Goal: Task Accomplishment & Management: Manage account settings

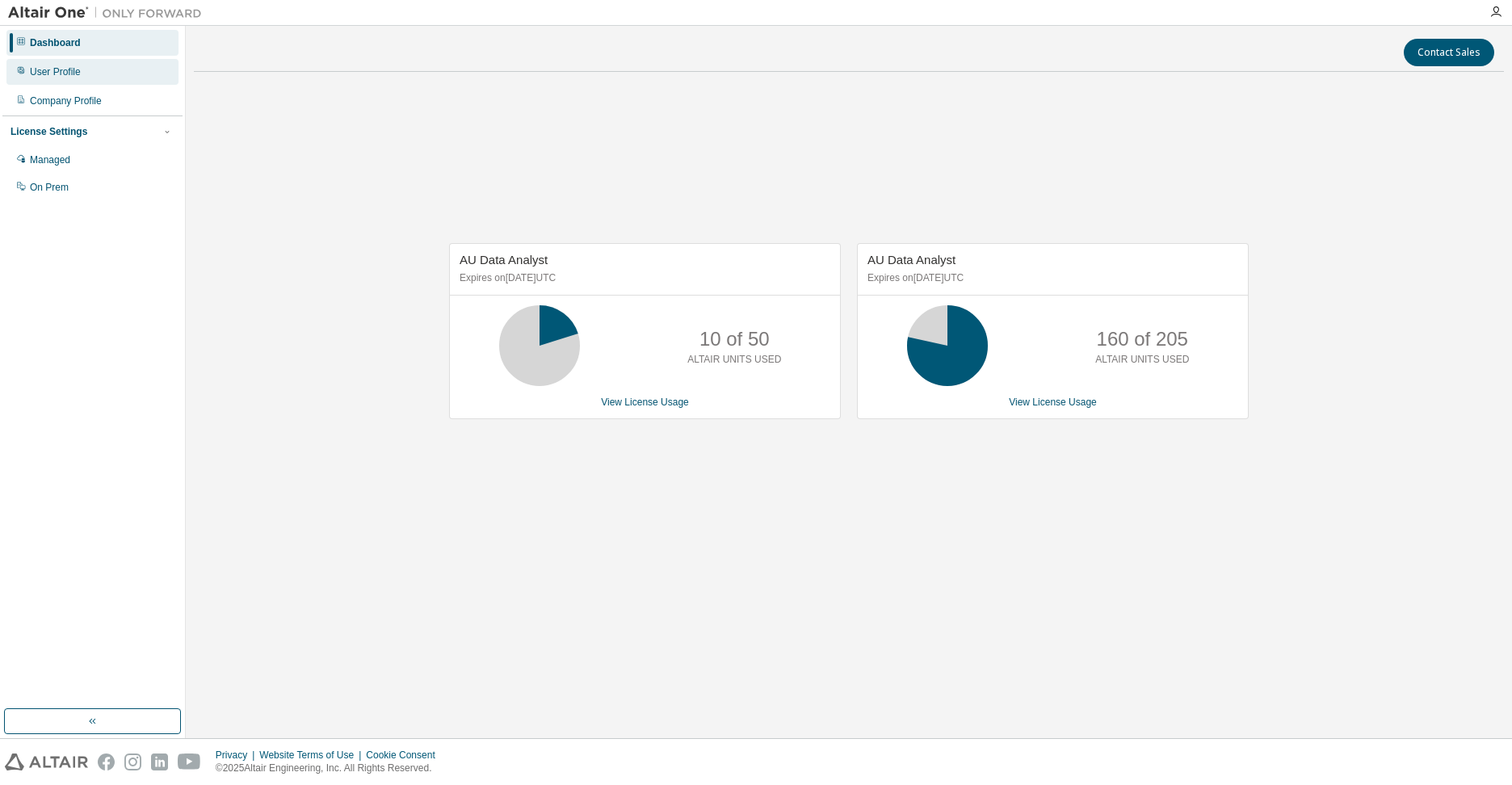
click at [53, 68] on div "User Profile" at bounding box center [55, 72] width 51 height 13
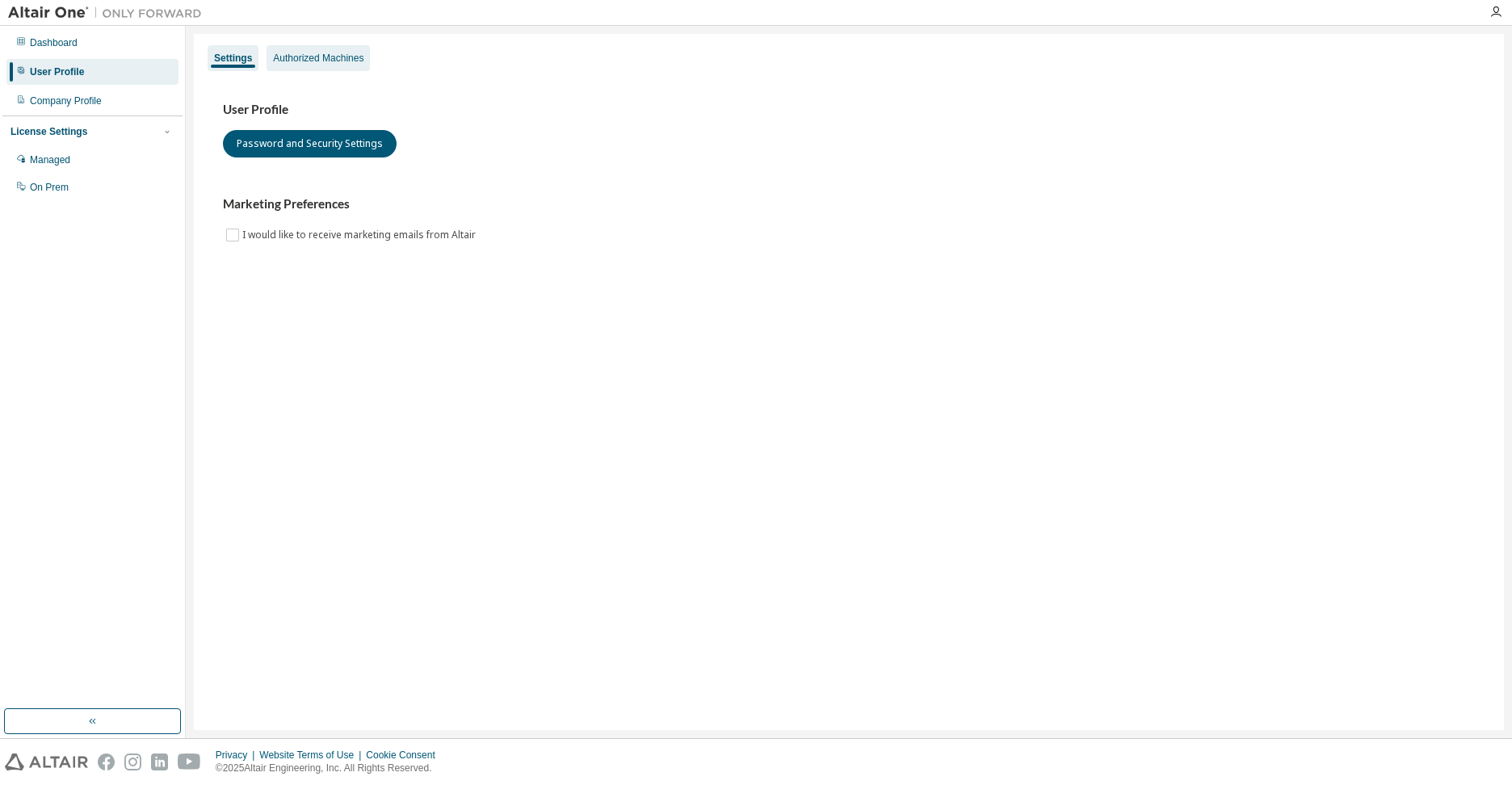
click at [340, 49] on div "Authorized Machines" at bounding box center [318, 58] width 103 height 26
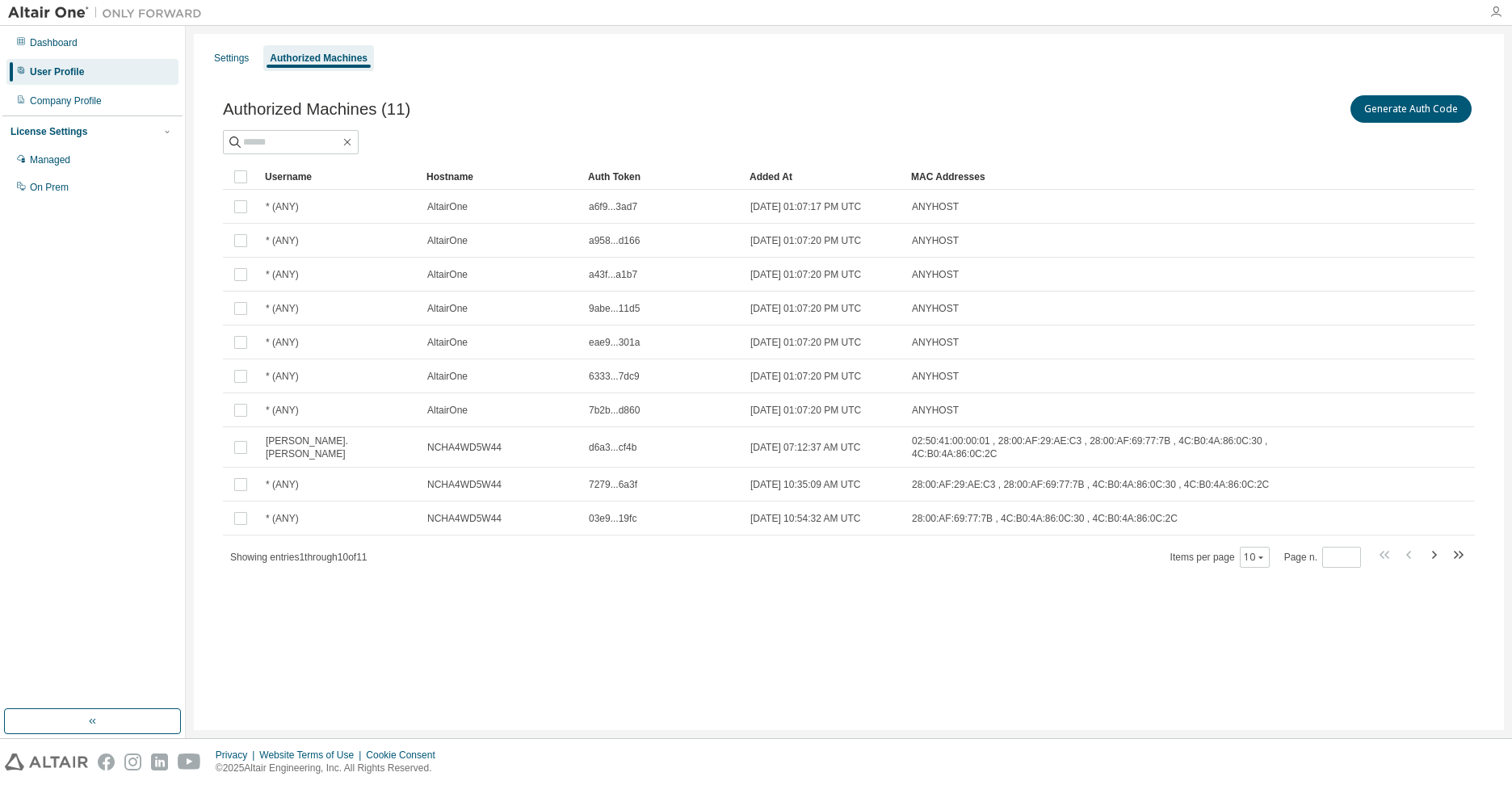
click at [1494, 12] on icon "button" at bounding box center [1495, 12] width 13 height 13
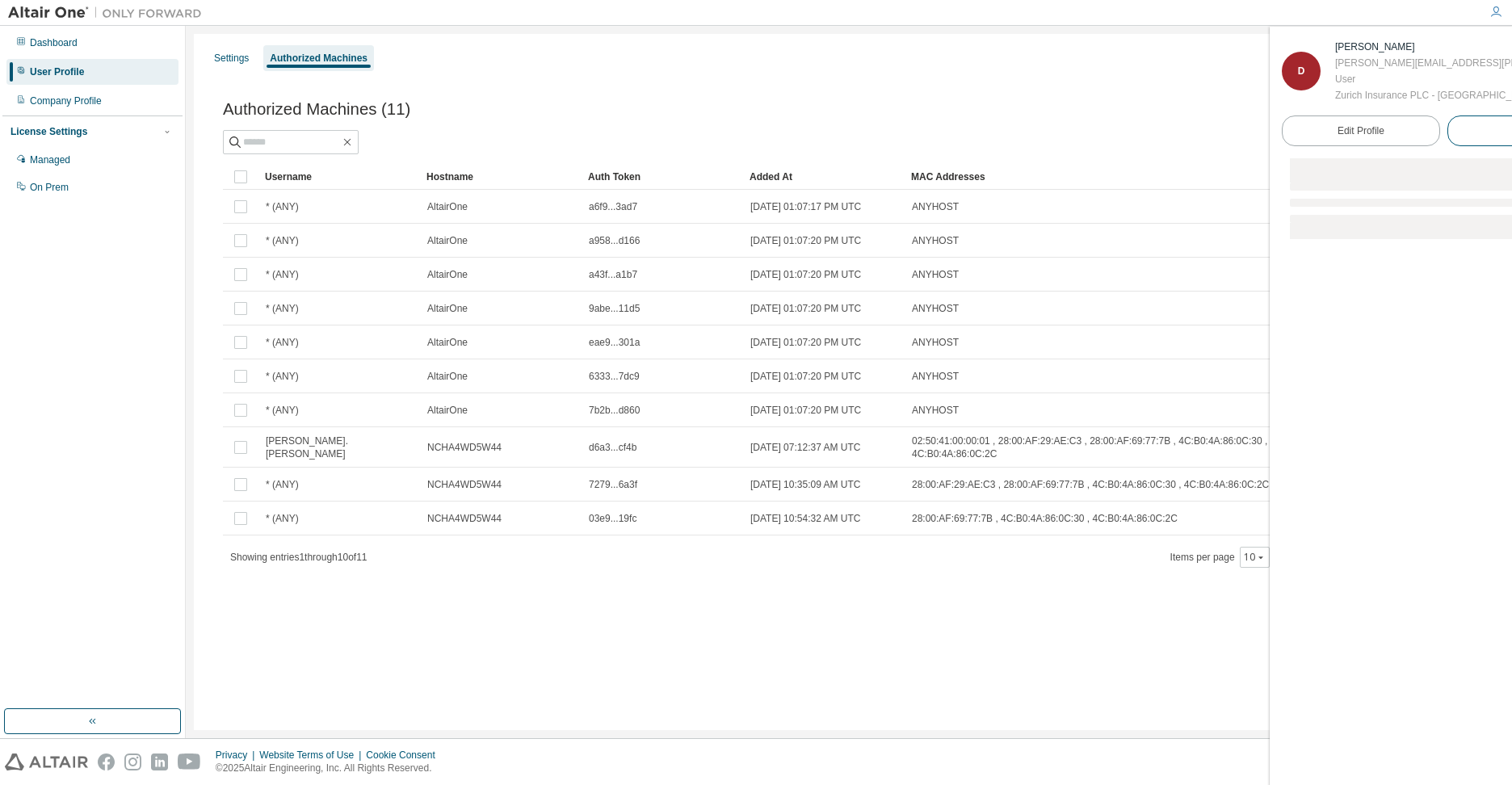
click at [1447, 135] on button "Logout" at bounding box center [1526, 130] width 158 height 30
